Goal: Download file/media

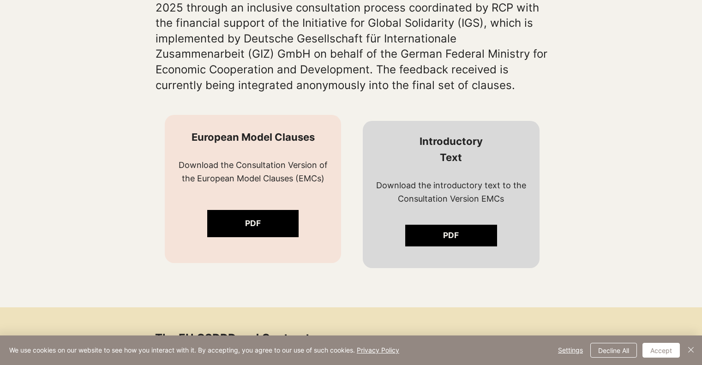
scroll to position [741, 0]
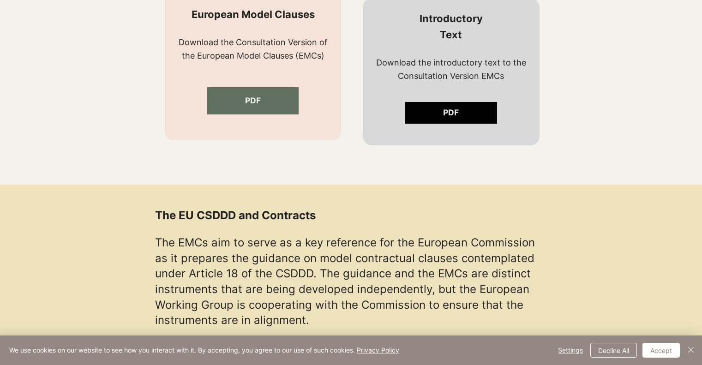
click at [280, 104] on link "PDF" at bounding box center [253, 100] width 92 height 27
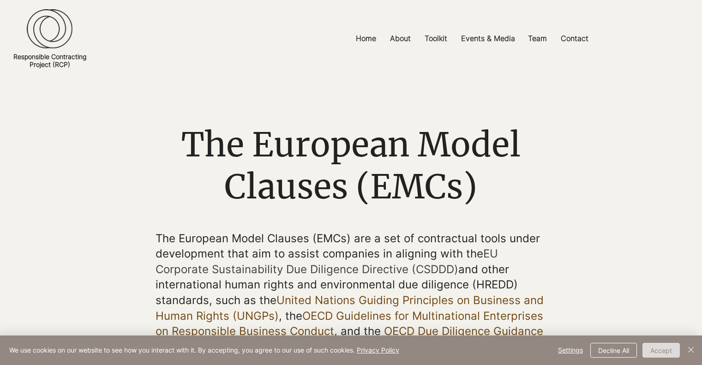
drag, startPoint x: 666, startPoint y: 349, endPoint x: 661, endPoint y: 347, distance: 6.2
click at [664, 348] on button "Accept" at bounding box center [660, 350] width 37 height 15
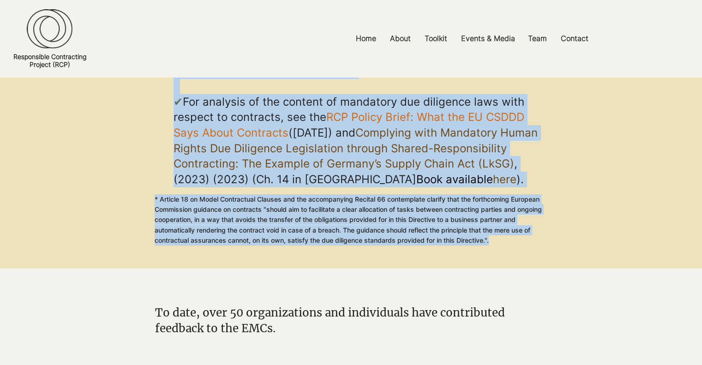
scroll to position [1510, 0]
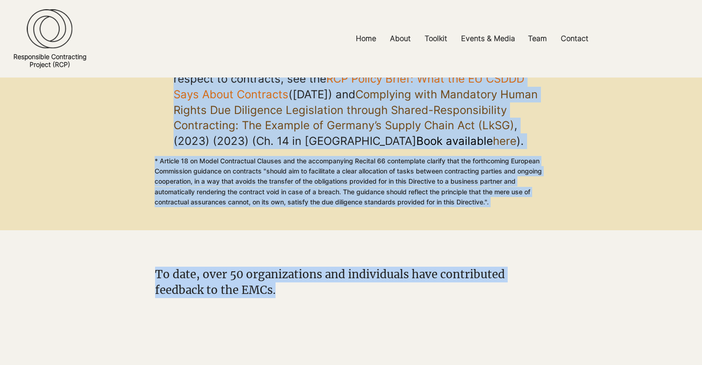
drag, startPoint x: 184, startPoint y: 136, endPoint x: 447, endPoint y: 275, distance: 297.7
click at [0, 0] on main "The European Model Clauses (EMCs) The European Model Clauses (EMCs) are a set o…" at bounding box center [0, 0] width 0 height 0
copy main "Lor Ipsumdol Sitam Consect (ADIp) Eli Seddoeiu Tempo Incidid (UTLa) etd m ali e…"
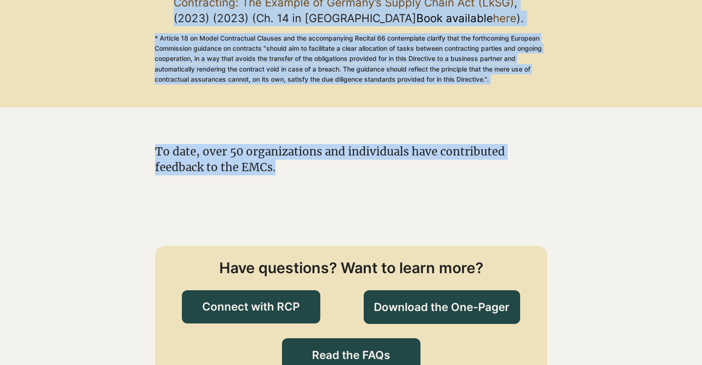
scroll to position [1756, 0]
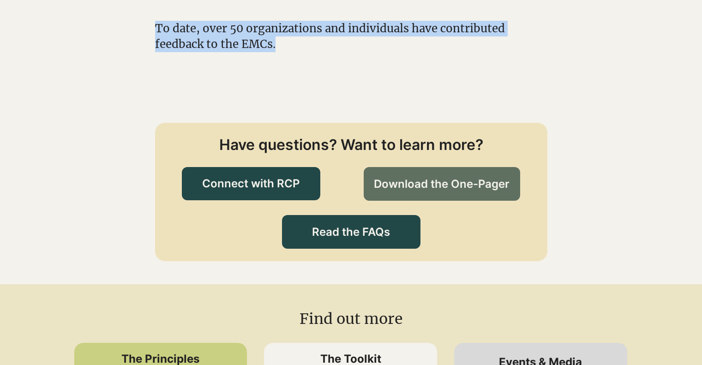
click at [427, 176] on span "Download the One-Pager" at bounding box center [442, 184] width 136 height 16
